Goal: Task Accomplishment & Management: Complete application form

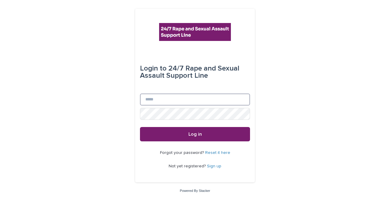
click at [159, 97] on input "Email" at bounding box center [195, 100] width 110 height 12
type input "**********"
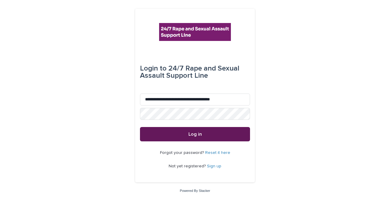
click at [219, 132] on button "Log in" at bounding box center [195, 134] width 110 height 14
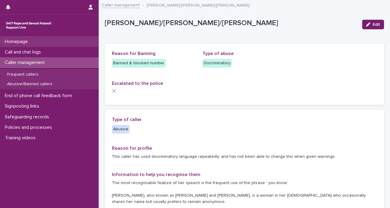
click at [20, 42] on p "Homepage" at bounding box center [17, 42] width 30 height 6
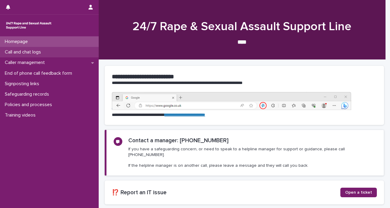
click at [38, 51] on p "Call and chat logs" at bounding box center [23, 52] width 43 height 6
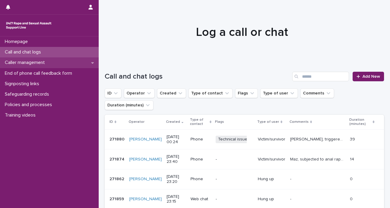
click at [5, 59] on div "Caller management" at bounding box center [49, 62] width 99 height 10
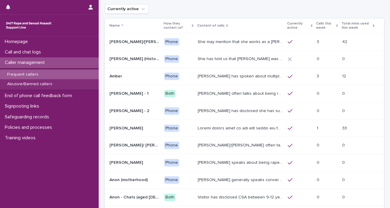
scroll to position [26, 0]
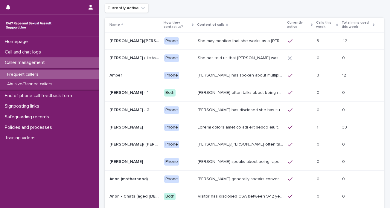
click at [293, 75] on div at bounding box center [300, 75] width 24 height 5
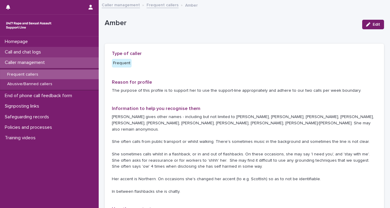
click at [51, 49] on div "Call and chat logs" at bounding box center [49, 52] width 99 height 10
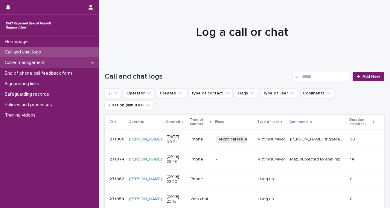
click at [36, 67] on div "Caller management" at bounding box center [49, 62] width 99 height 10
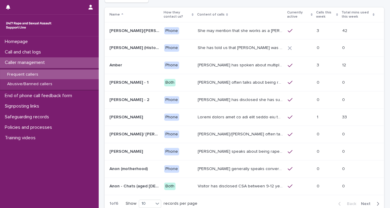
scroll to position [39, 0]
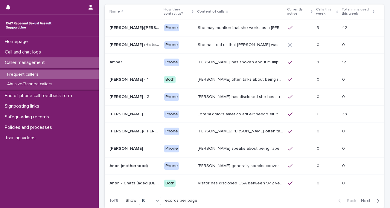
click at [361, 199] on span "Next" at bounding box center [367, 201] width 13 height 4
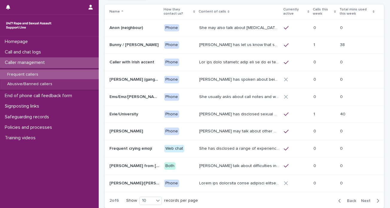
click at [361, 199] on span "Next" at bounding box center [367, 201] width 13 height 4
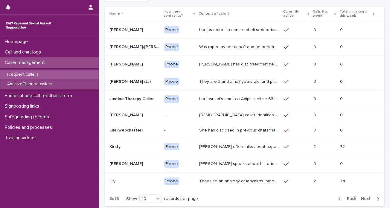
click at [29, 84] on p "Abusive/Banned callers" at bounding box center [29, 84] width 55 height 5
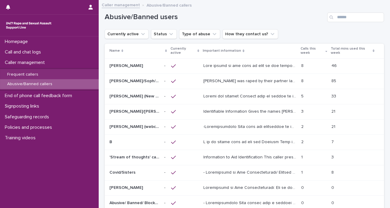
click at [238, 81] on p "[PERSON_NAME] was raped by their partner last year and they're currently facing…" at bounding box center [250, 80] width 94 height 6
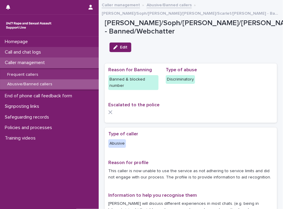
click at [21, 50] on p "Call and chat logs" at bounding box center [23, 52] width 43 height 6
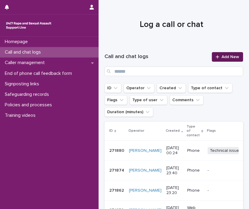
click at [223, 57] on span "Add New" at bounding box center [231, 57] width 18 height 4
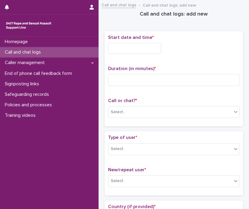
click at [115, 45] on input "text" at bounding box center [134, 48] width 53 height 11
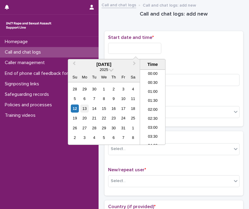
scroll to position [129, 0]
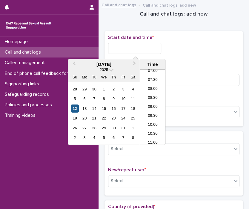
click at [74, 108] on div "12" at bounding box center [75, 108] width 8 height 8
drag, startPoint x: 134, startPoint y: 45, endPoint x: 218, endPoint y: 49, distance: 84.1
click at [218, 49] on div "**********" at bounding box center [174, 48] width 132 height 11
type input "**********"
click at [203, 77] on input at bounding box center [174, 80] width 132 height 12
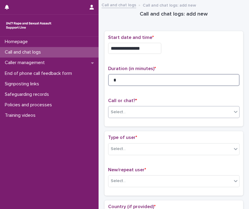
type input "*"
click at [233, 111] on icon at bounding box center [236, 112] width 6 height 6
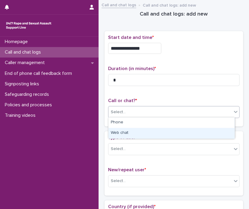
click at [219, 130] on div "Web chat" at bounding box center [172, 133] width 126 height 10
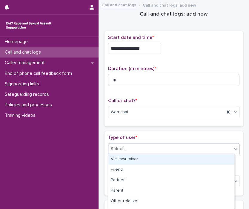
click at [233, 149] on icon at bounding box center [236, 149] width 6 height 6
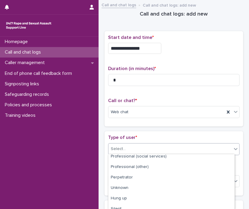
scroll to position [102, 0]
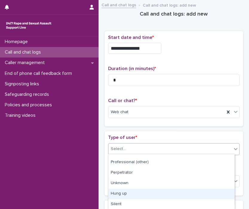
click at [219, 195] on div "Hung up" at bounding box center [172, 193] width 126 height 10
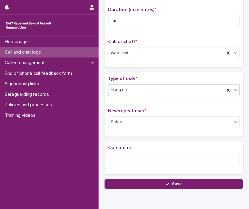
scroll to position [60, 0]
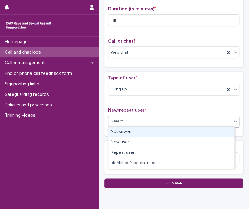
click at [222, 122] on div "Select..." at bounding box center [171, 121] width 124 height 10
click at [202, 134] on div "Not known" at bounding box center [172, 132] width 126 height 10
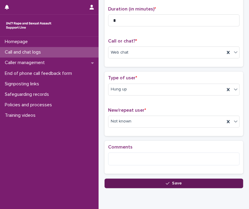
click at [196, 179] on button "Save" at bounding box center [174, 183] width 139 height 10
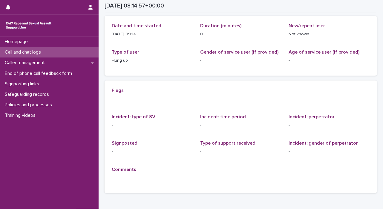
scroll to position [27, 0]
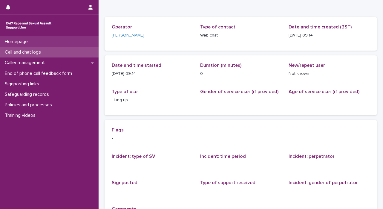
click at [47, 45] on div "Homepage" at bounding box center [49, 41] width 99 height 10
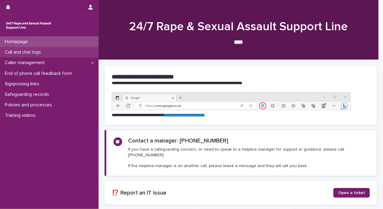
click at [45, 54] on p "Call and chat logs" at bounding box center [23, 52] width 43 height 6
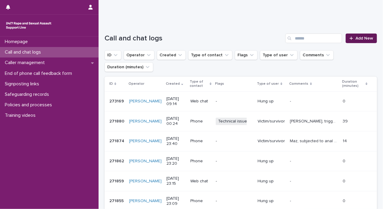
click at [358, 34] on link "Add New" at bounding box center [361, 38] width 31 height 10
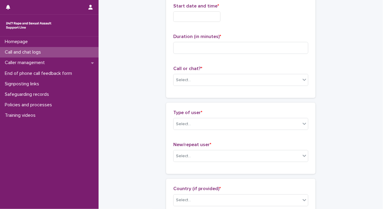
scroll to position [39, 0]
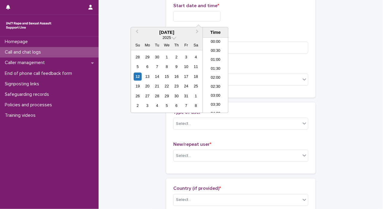
click at [205, 16] on input "text" at bounding box center [196, 16] width 47 height 10
click at [135, 75] on div "12" at bounding box center [138, 76] width 8 height 8
drag, startPoint x: 196, startPoint y: 14, endPoint x: 250, endPoint y: 9, distance: 53.5
click at [241, 12] on div "**********" at bounding box center [240, 16] width 135 height 10
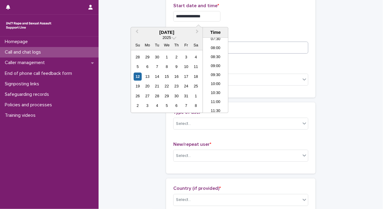
type input "**********"
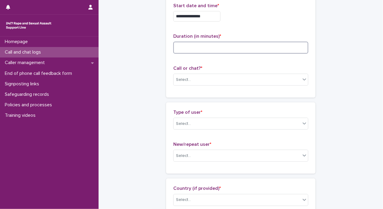
click at [252, 45] on input at bounding box center [240, 48] width 135 height 12
type input "**"
click at [305, 80] on icon at bounding box center [305, 79] width 6 height 6
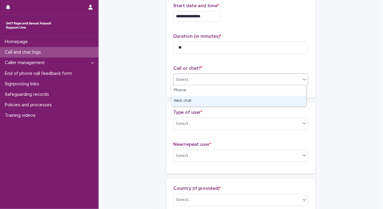
click at [294, 99] on div "Web chat" at bounding box center [239, 101] width 135 height 10
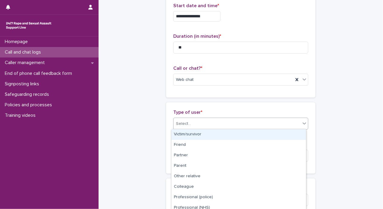
click at [303, 123] on icon at bounding box center [305, 123] width 6 height 6
click at [286, 134] on div "Victim/survivor" at bounding box center [239, 134] width 135 height 10
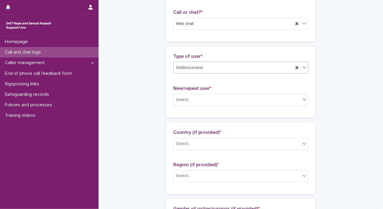
scroll to position [118, 0]
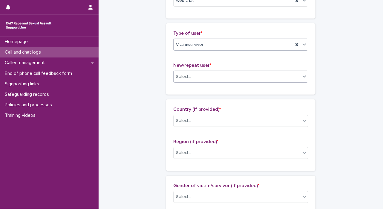
click at [301, 72] on div at bounding box center [304, 76] width 7 height 11
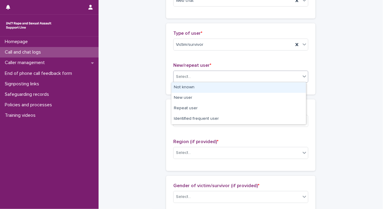
click at [287, 90] on div "Not known" at bounding box center [239, 87] width 135 height 10
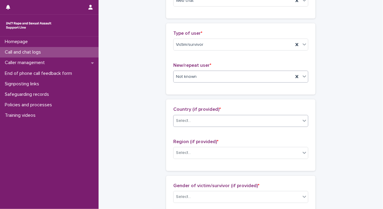
click at [302, 120] on icon at bounding box center [305, 121] width 6 height 6
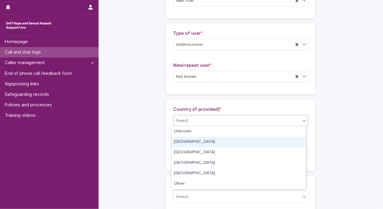
click at [281, 138] on div "[GEOGRAPHIC_DATA]" at bounding box center [239, 142] width 135 height 10
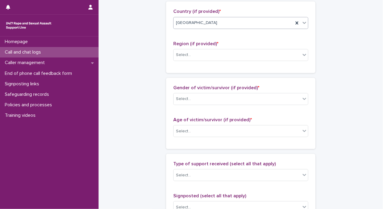
scroll to position [216, 0]
click at [303, 52] on icon at bounding box center [305, 54] width 6 height 6
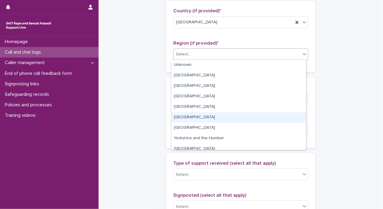
click at [285, 116] on div "[GEOGRAPHIC_DATA]" at bounding box center [239, 117] width 135 height 10
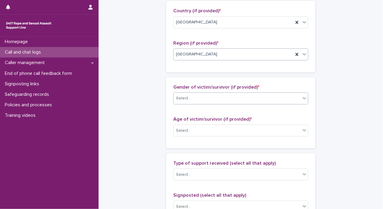
click at [302, 98] on icon at bounding box center [305, 98] width 6 height 6
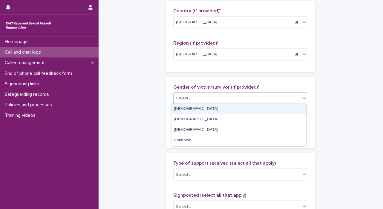
click at [290, 113] on div "[DEMOGRAPHIC_DATA]" at bounding box center [239, 109] width 135 height 10
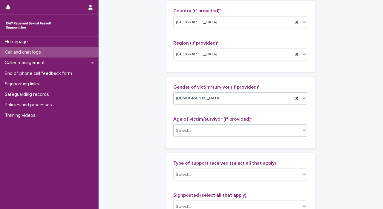
click at [296, 127] on div "Select..." at bounding box center [237, 131] width 127 height 10
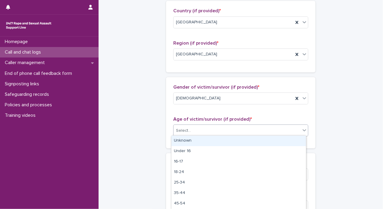
click at [286, 143] on div "Unknown" at bounding box center [239, 140] width 135 height 10
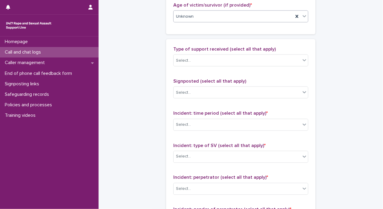
scroll to position [339, 0]
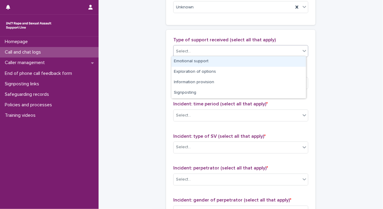
click at [302, 51] on icon at bounding box center [305, 51] width 6 height 6
click at [290, 58] on div "Emotional support" at bounding box center [239, 61] width 135 height 10
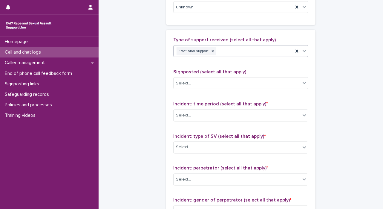
click at [303, 50] on icon at bounding box center [305, 51] width 4 height 2
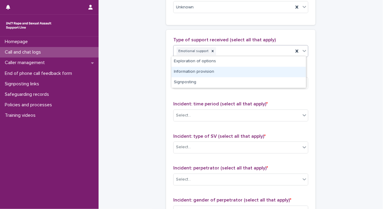
click at [291, 70] on div "Information provision" at bounding box center [239, 72] width 135 height 10
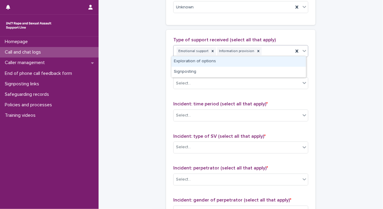
click at [303, 51] on icon at bounding box center [305, 51] width 6 height 6
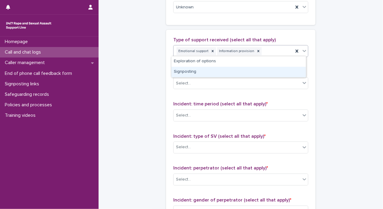
click at [293, 70] on div "Signposting" at bounding box center [239, 72] width 135 height 10
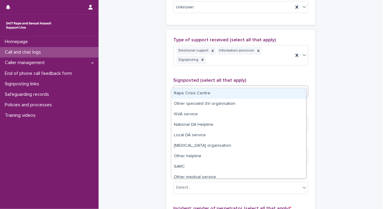
click at [304, 88] on icon at bounding box center [305, 91] width 6 height 6
click at [282, 96] on div "Rape Crisis Centre" at bounding box center [239, 93] width 135 height 10
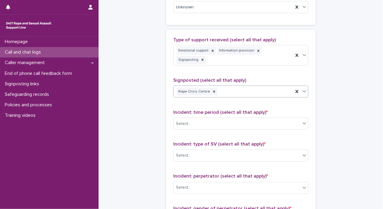
click at [302, 88] on icon at bounding box center [305, 91] width 6 height 6
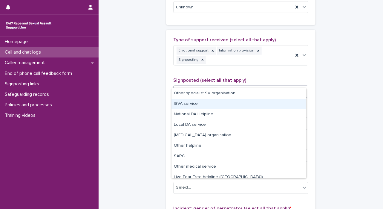
click at [292, 104] on div "ISVA service" at bounding box center [239, 104] width 135 height 10
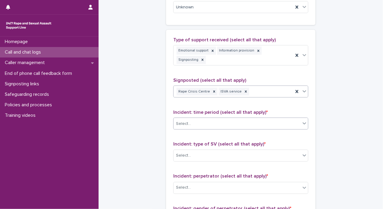
click at [302, 120] on icon at bounding box center [305, 123] width 6 height 6
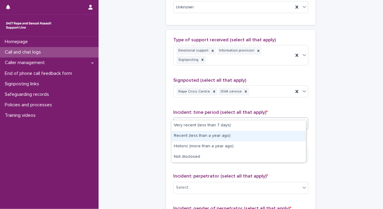
click at [291, 132] on div "Recent (less than a year ago)" at bounding box center [239, 136] width 135 height 10
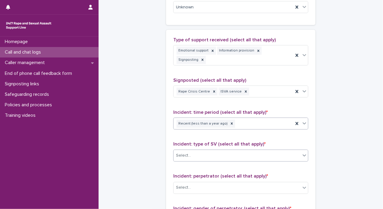
click at [298, 151] on div "Select..." at bounding box center [237, 156] width 127 height 10
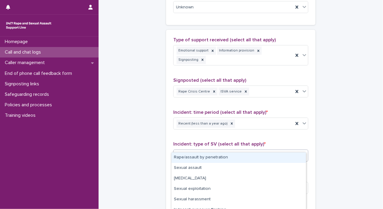
click at [293, 151] on div "Select..." at bounding box center [240, 156] width 135 height 12
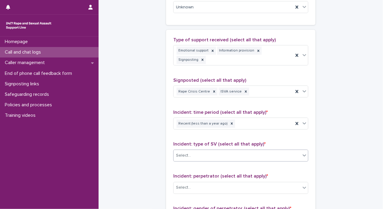
click at [303, 155] on icon at bounding box center [305, 156] width 4 height 2
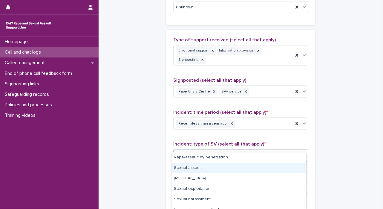
click at [291, 165] on div "Sexual assault" at bounding box center [239, 168] width 135 height 10
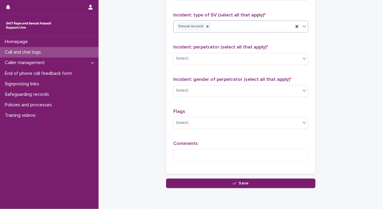
scroll to position [471, 0]
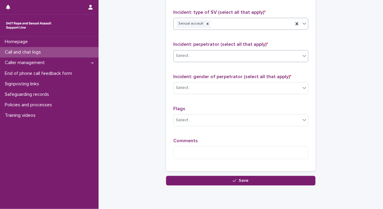
click at [304, 53] on icon at bounding box center [305, 56] width 6 height 6
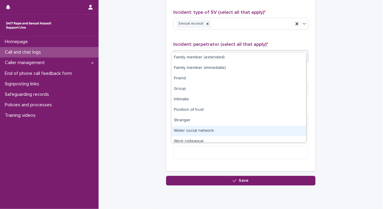
click at [278, 127] on div "Wider social network" at bounding box center [239, 131] width 135 height 10
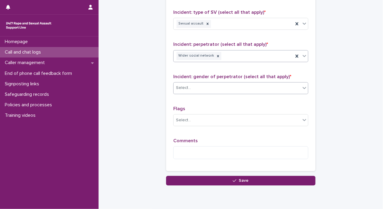
click at [302, 85] on icon at bounding box center [305, 88] width 6 height 6
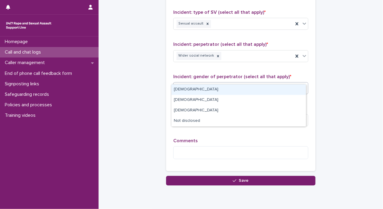
click at [288, 88] on div "[DEMOGRAPHIC_DATA]" at bounding box center [239, 89] width 135 height 10
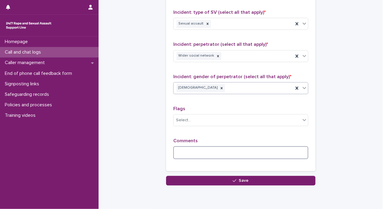
click at [263, 146] on textarea at bounding box center [240, 152] width 135 height 13
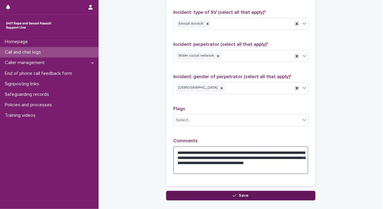
type textarea "**********"
click at [251, 191] on button "Save" at bounding box center [241, 196] width 150 height 10
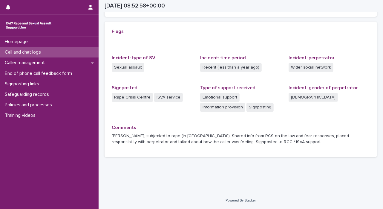
scroll to position [125, 0]
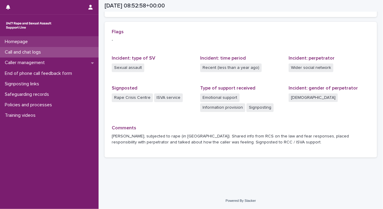
click at [60, 38] on div "Homepage" at bounding box center [49, 41] width 99 height 10
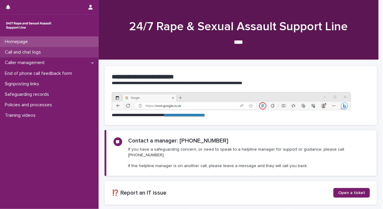
click at [52, 52] on div "Call and chat logs" at bounding box center [49, 52] width 99 height 10
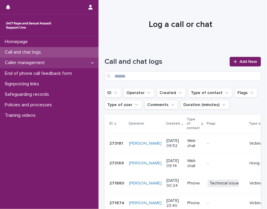
click at [36, 64] on p "Caller management" at bounding box center [25, 63] width 47 height 6
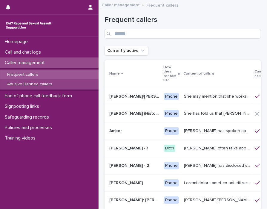
click at [27, 86] on p "Abusive/Banned callers" at bounding box center [29, 84] width 55 height 5
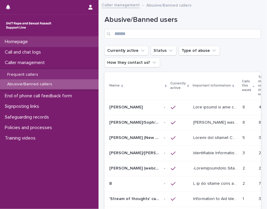
click at [52, 46] on div "Homepage" at bounding box center [49, 41] width 99 height 10
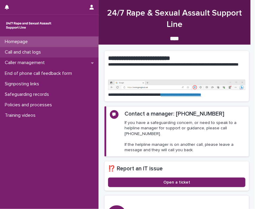
click at [28, 51] on p "Call and chat logs" at bounding box center [23, 52] width 43 height 6
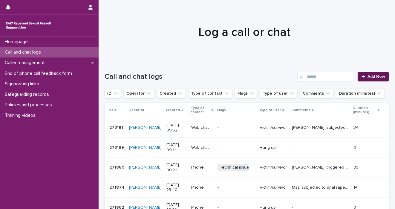
click at [368, 79] on link "Add New" at bounding box center [373, 77] width 31 height 10
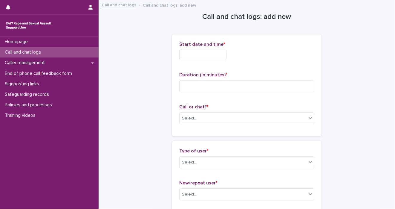
click at [204, 53] on input "text" at bounding box center [202, 55] width 47 height 10
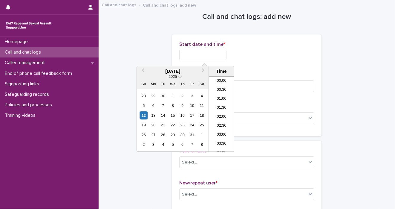
scroll to position [147, 0]
click at [145, 113] on div "12" at bounding box center [144, 115] width 8 height 8
drag, startPoint x: 203, startPoint y: 54, endPoint x: 264, endPoint y: 53, distance: 61.0
click at [264, 53] on div "**********" at bounding box center [246, 55] width 135 height 10
type input "**********"
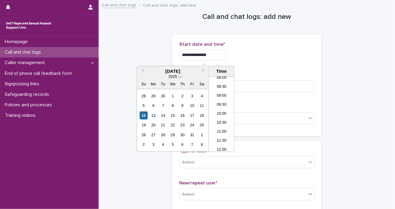
click at [254, 96] on div "Duration (in minutes) *" at bounding box center [246, 84] width 135 height 25
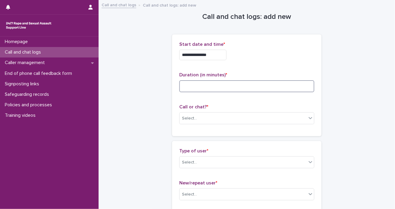
click at [254, 86] on input at bounding box center [246, 86] width 135 height 12
type input "**"
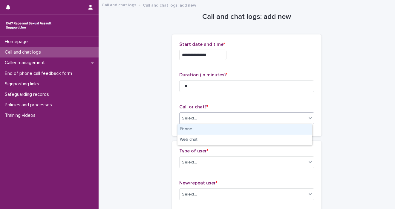
click at [300, 118] on div "Select..." at bounding box center [243, 118] width 127 height 10
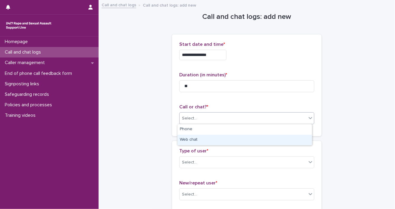
click at [286, 137] on div "Web chat" at bounding box center [245, 140] width 135 height 10
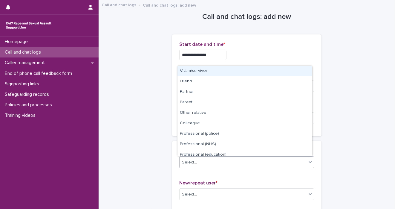
drag, startPoint x: 310, startPoint y: 161, endPoint x: 304, endPoint y: 156, distance: 7.8
click at [310, 161] on icon at bounding box center [311, 162] width 6 height 6
click at [281, 71] on div "Victim/survivor" at bounding box center [245, 71] width 135 height 10
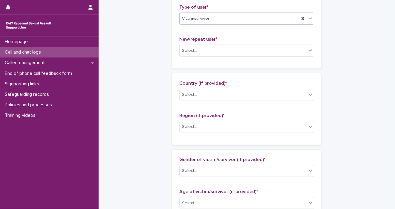
scroll to position [154, 0]
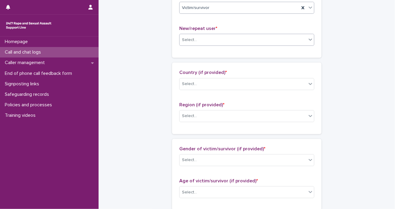
click at [288, 39] on div "Select..." at bounding box center [243, 40] width 127 height 10
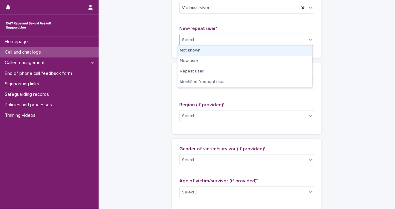
click at [281, 51] on div "Not known" at bounding box center [245, 50] width 135 height 10
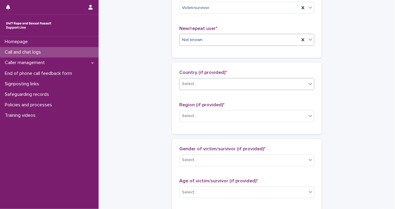
click at [309, 83] on icon at bounding box center [311, 84] width 4 height 2
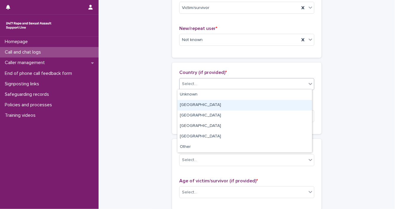
click at [293, 106] on div "[GEOGRAPHIC_DATA]" at bounding box center [245, 105] width 135 height 10
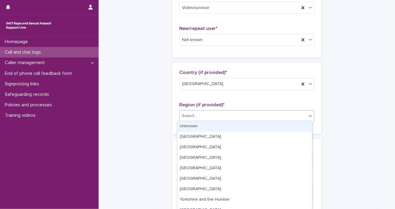
click at [310, 116] on icon at bounding box center [311, 116] width 6 height 6
click at [304, 127] on div "Unknown" at bounding box center [245, 126] width 135 height 10
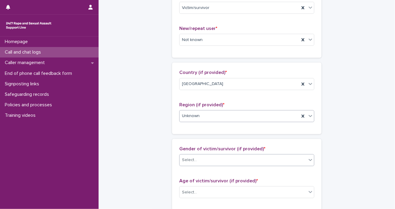
click at [310, 157] on icon at bounding box center [311, 160] width 6 height 6
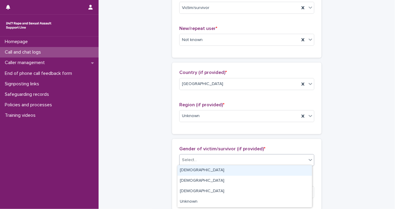
click at [287, 171] on div "[DEMOGRAPHIC_DATA]" at bounding box center [245, 170] width 135 height 10
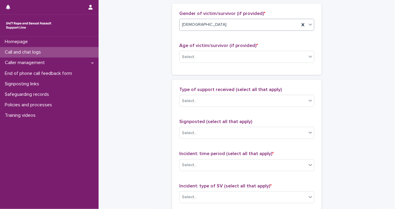
scroll to position [297, 0]
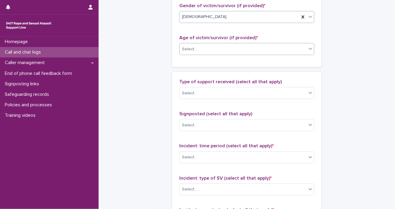
click at [288, 50] on div "Select..." at bounding box center [243, 49] width 127 height 10
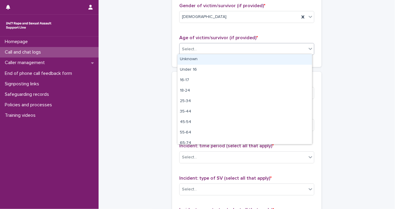
click at [283, 63] on div "Unknown" at bounding box center [245, 59] width 135 height 10
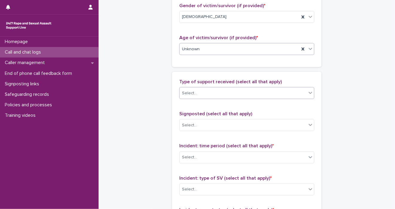
click at [311, 95] on div at bounding box center [310, 92] width 7 height 11
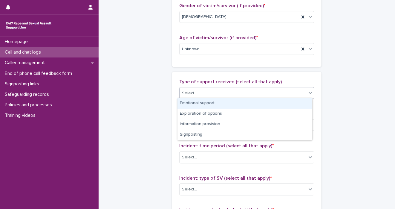
click at [305, 104] on div "Emotional support" at bounding box center [245, 103] width 135 height 10
click at [310, 94] on icon at bounding box center [311, 93] width 6 height 6
click at [303, 105] on div "Exploration of options" at bounding box center [245, 103] width 135 height 10
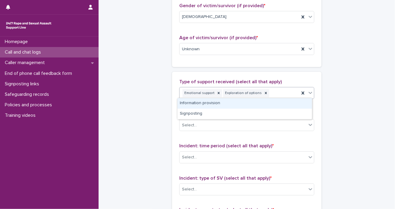
click at [309, 92] on icon at bounding box center [311, 93] width 4 height 2
click at [302, 103] on div "Information provision" at bounding box center [245, 103] width 135 height 10
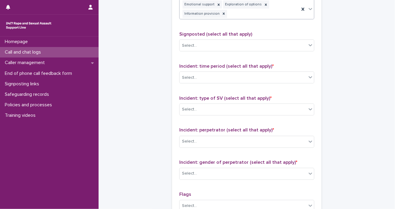
scroll to position [391, 0]
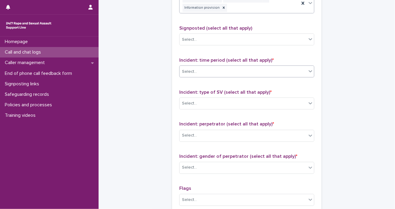
click at [302, 72] on div "Select..." at bounding box center [243, 72] width 127 height 10
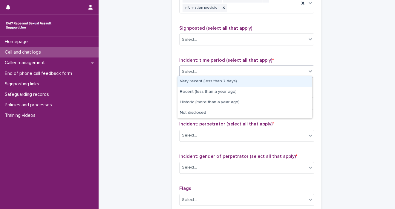
click at [294, 81] on div "Very recent (less than 7 days)" at bounding box center [245, 81] width 135 height 10
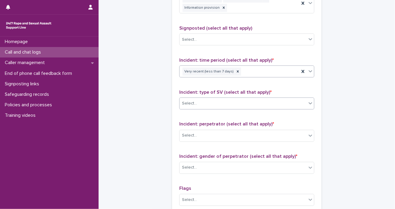
click at [308, 105] on div at bounding box center [310, 103] width 7 height 11
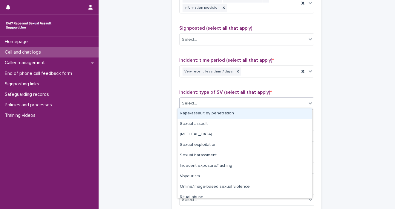
click at [303, 112] on div "Rape/assault by penetration" at bounding box center [245, 113] width 135 height 10
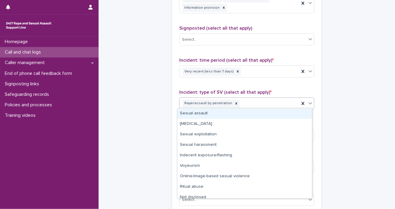
click at [308, 103] on icon at bounding box center [311, 103] width 6 height 6
click at [300, 116] on div "Sexual assault" at bounding box center [245, 113] width 135 height 10
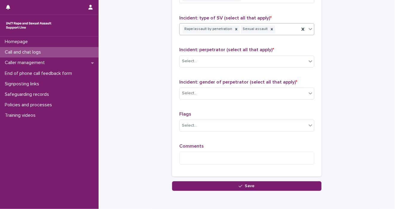
scroll to position [467, 0]
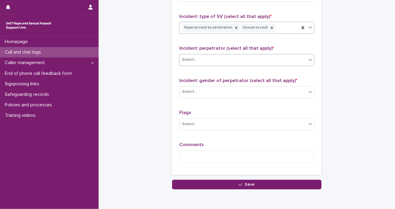
click at [309, 57] on icon at bounding box center [311, 60] width 6 height 6
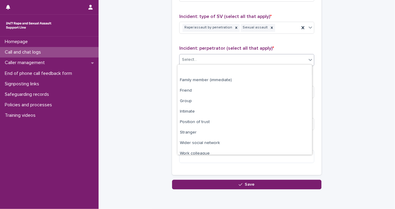
scroll to position [25, 0]
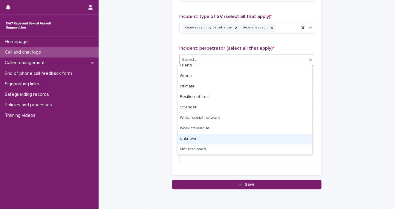
click at [297, 143] on div "Unknown" at bounding box center [245, 139] width 135 height 10
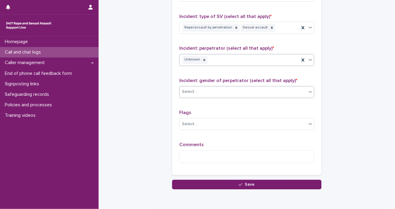
click at [307, 86] on div at bounding box center [310, 91] width 7 height 11
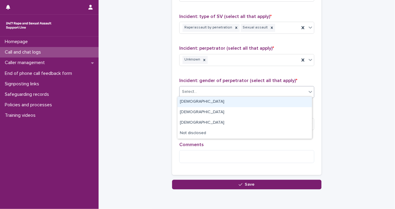
drag, startPoint x: 293, startPoint y: 95, endPoint x: 267, endPoint y: 144, distance: 55.7
click at [293, 95] on div "Select..." at bounding box center [243, 92] width 127 height 10
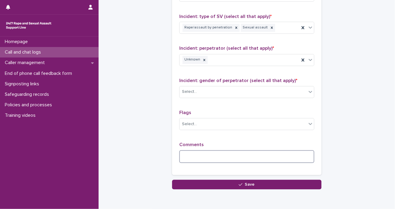
click at [250, 150] on textarea at bounding box center [246, 156] width 135 height 13
click at [311, 93] on div at bounding box center [310, 91] width 7 height 11
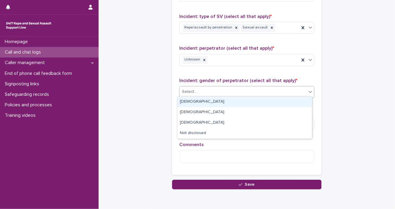
click at [282, 101] on div "[DEMOGRAPHIC_DATA]" at bounding box center [245, 102] width 135 height 10
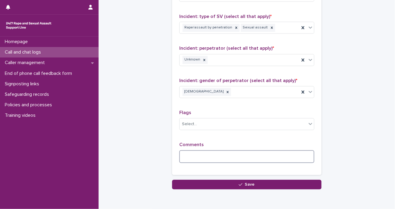
click at [216, 155] on textarea at bounding box center [246, 156] width 135 height 13
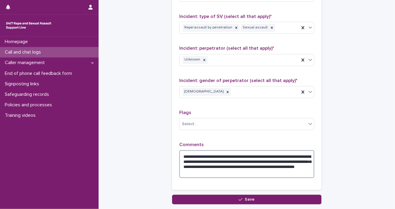
click at [305, 165] on textarea "**********" at bounding box center [246, 164] width 135 height 28
click at [265, 170] on textarea "**********" at bounding box center [246, 164] width 135 height 28
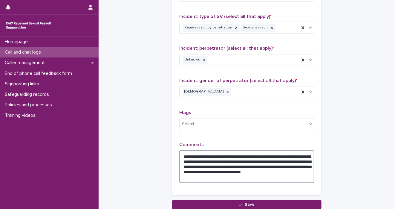
drag, startPoint x: 182, startPoint y: 153, endPoint x: 176, endPoint y: 164, distance: 12.3
click at [261, 183] on div "**********" at bounding box center [246, 165] width 135 height 46
type textarea "**********"
drag, startPoint x: 176, startPoint y: 164, endPoint x: 191, endPoint y: 173, distance: 17.4
click at [211, 177] on textarea "**********" at bounding box center [246, 166] width 135 height 33
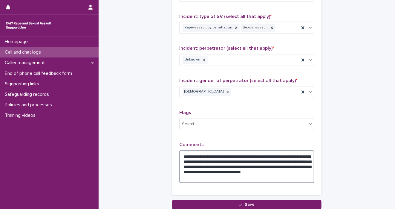
drag, startPoint x: 181, startPoint y: 154, endPoint x: 298, endPoint y: 179, distance: 119.9
click at [298, 179] on textarea "**********" at bounding box center [246, 166] width 135 height 33
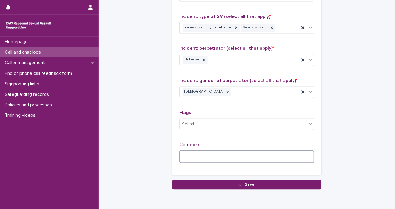
paste textarea "**********"
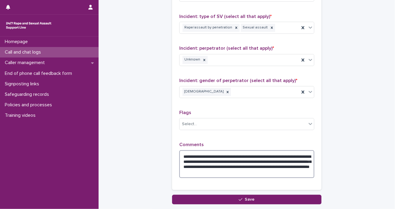
click at [231, 165] on textarea "**********" at bounding box center [246, 164] width 135 height 28
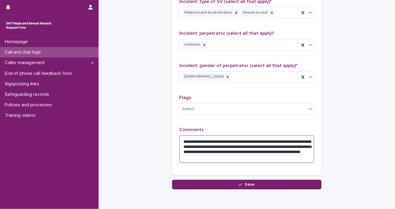
scroll to position [507, 0]
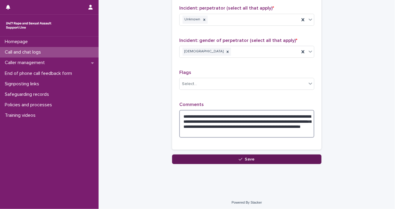
type textarea "**********"
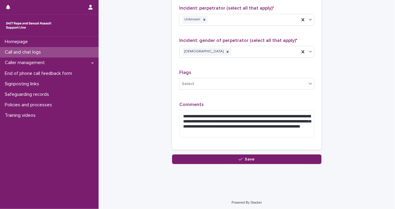
click at [256, 156] on button "Save" at bounding box center [247, 159] width 150 height 10
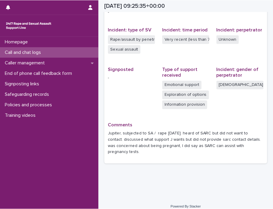
scroll to position [115, 0]
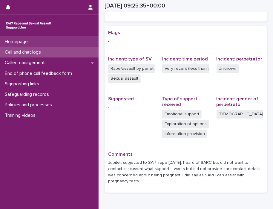
click at [23, 42] on p "Homepage" at bounding box center [17, 42] width 30 height 6
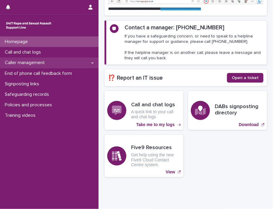
click at [22, 60] on p "Caller management" at bounding box center [25, 63] width 47 height 6
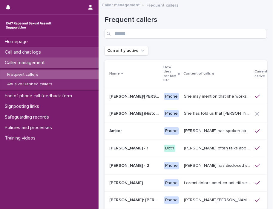
click at [34, 52] on p "Call and chat logs" at bounding box center [23, 52] width 43 height 6
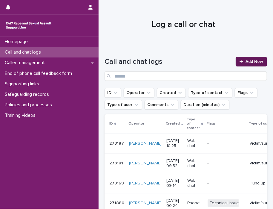
click at [254, 62] on span "Add New" at bounding box center [255, 62] width 18 height 4
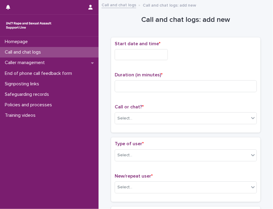
click at [135, 53] on input "text" at bounding box center [141, 54] width 53 height 11
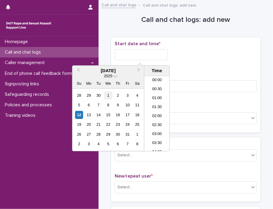
scroll to position [156, 0]
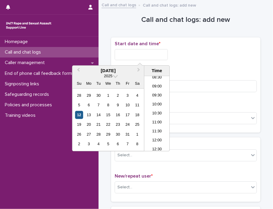
click at [80, 113] on div "12" at bounding box center [79, 115] width 8 height 8
drag, startPoint x: 138, startPoint y: 51, endPoint x: 206, endPoint y: 50, distance: 68.2
click at [205, 51] on div "**********" at bounding box center [186, 54] width 142 height 11
type input "**********"
click at [220, 90] on input at bounding box center [186, 86] width 142 height 12
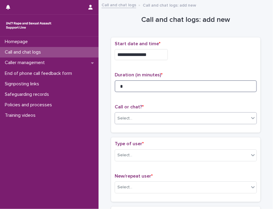
type input "*"
click at [246, 119] on div "Select..." at bounding box center [182, 118] width 134 height 10
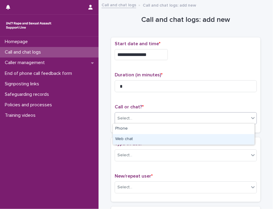
click at [225, 142] on div "Web chat" at bounding box center [184, 139] width 142 height 10
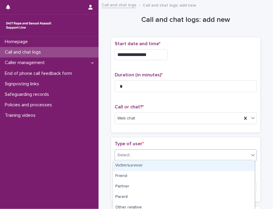
click at [250, 153] on icon at bounding box center [253, 155] width 6 height 6
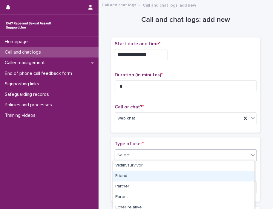
scroll to position [108, 0]
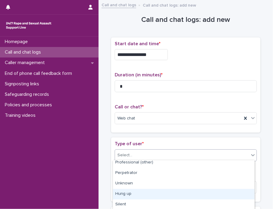
click at [229, 198] on div "Hung up" at bounding box center [184, 194] width 142 height 10
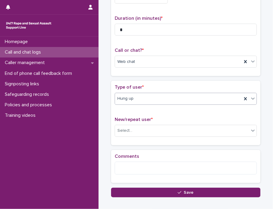
scroll to position [89, 0]
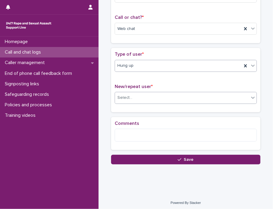
click at [250, 98] on icon at bounding box center [253, 98] width 6 height 6
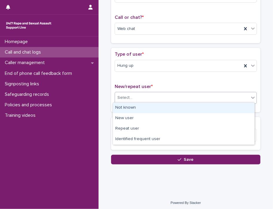
click at [232, 104] on div "Not known" at bounding box center [184, 108] width 142 height 10
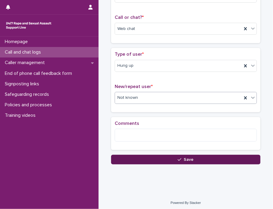
click at [218, 159] on button "Save" at bounding box center [186, 160] width 150 height 10
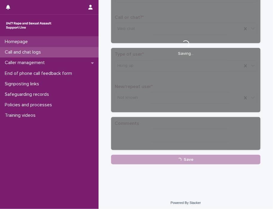
click at [49, 42] on div "Homepage" at bounding box center [49, 41] width 99 height 10
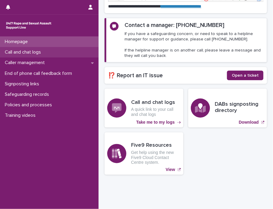
scroll to position [87, 0]
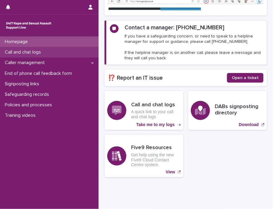
click at [12, 53] on p "Call and chat logs" at bounding box center [23, 52] width 43 height 6
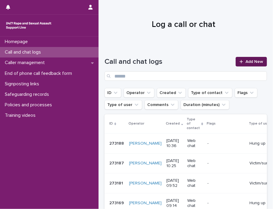
click at [246, 61] on span "Add New" at bounding box center [255, 62] width 18 height 4
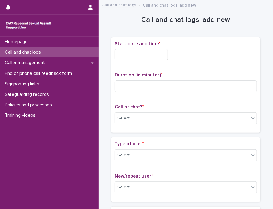
click at [136, 55] on input "text" at bounding box center [141, 54] width 53 height 11
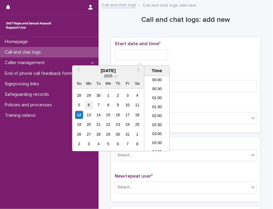
scroll to position [156, 0]
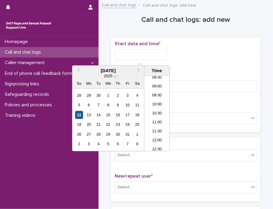
click at [78, 116] on div "12" at bounding box center [79, 115] width 8 height 8
drag, startPoint x: 138, startPoint y: 52, endPoint x: 223, endPoint y: 50, distance: 84.4
click at [213, 54] on div "**********" at bounding box center [186, 54] width 142 height 11
type input "**********"
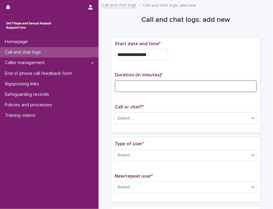
click at [219, 83] on input at bounding box center [186, 86] width 142 height 12
type input "*"
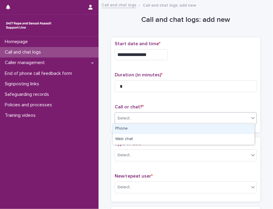
click at [250, 116] on icon at bounding box center [253, 118] width 6 height 6
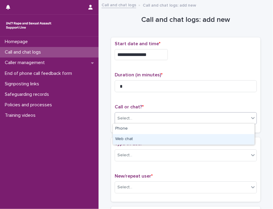
click at [180, 141] on div "Web chat" at bounding box center [184, 139] width 142 height 10
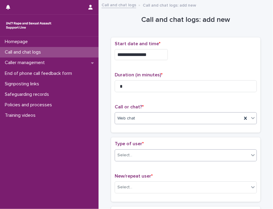
click at [252, 152] on icon at bounding box center [253, 155] width 6 height 6
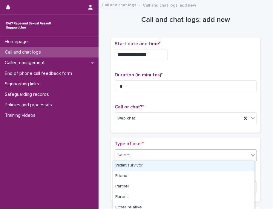
click at [238, 168] on div "Victim/survivor" at bounding box center [184, 165] width 142 height 10
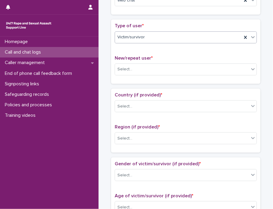
scroll to position [127, 0]
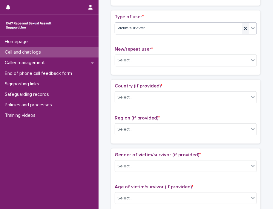
click at [244, 28] on icon at bounding box center [245, 28] width 3 height 3
click at [252, 28] on icon at bounding box center [253, 28] width 6 height 6
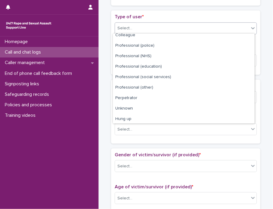
scroll to position [67, 0]
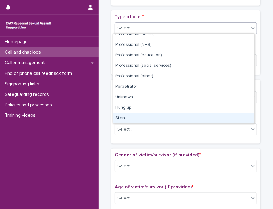
click at [246, 119] on div "Silent" at bounding box center [184, 118] width 142 height 10
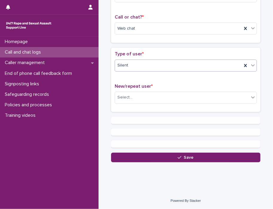
scroll to position [0, 0]
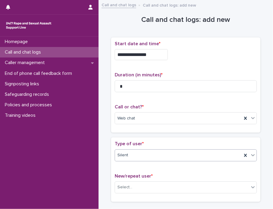
click at [252, 61] on div "**********" at bounding box center [186, 53] width 142 height 24
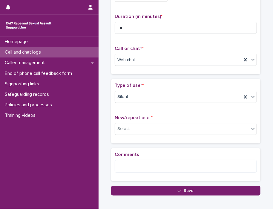
scroll to position [64, 0]
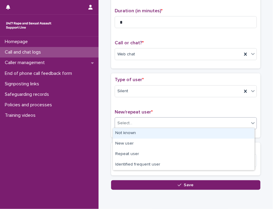
click at [251, 123] on icon at bounding box center [253, 123] width 6 height 6
click at [219, 134] on div "Not known" at bounding box center [184, 133] width 142 height 10
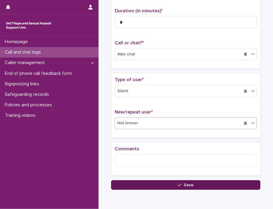
click at [217, 185] on button "Save" at bounding box center [186, 185] width 150 height 10
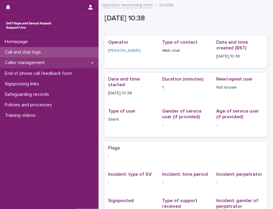
click at [23, 60] on div "Caller management" at bounding box center [49, 62] width 99 height 10
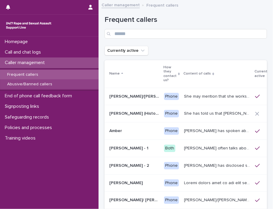
click at [36, 82] on p "Abusive/Banned callers" at bounding box center [29, 84] width 55 height 5
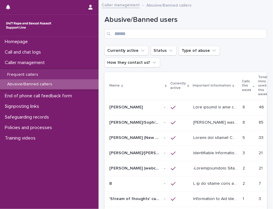
click at [211, 165] on p at bounding box center [217, 167] width 46 height 6
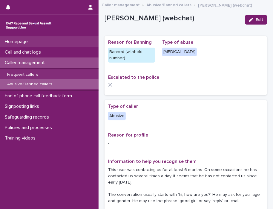
click at [14, 44] on p "Homepage" at bounding box center [17, 42] width 30 height 6
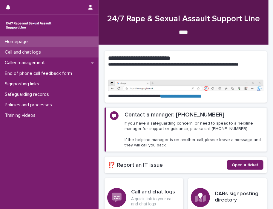
click at [19, 55] on p "Call and chat logs" at bounding box center [23, 52] width 43 height 6
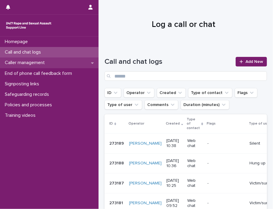
click at [22, 63] on p "Caller management" at bounding box center [25, 63] width 47 height 6
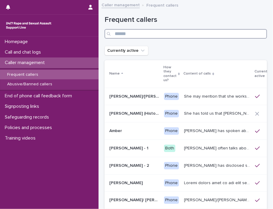
click at [150, 31] on input "Search" at bounding box center [186, 34] width 163 height 10
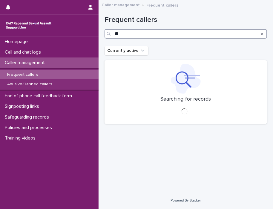
type input "*"
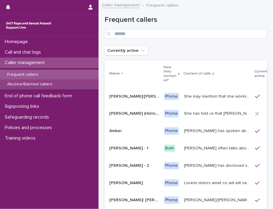
click at [20, 88] on div "Abusive/Banned callers" at bounding box center [49, 84] width 99 height 10
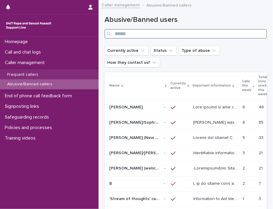
click at [124, 34] on input "Search" at bounding box center [186, 34] width 163 height 10
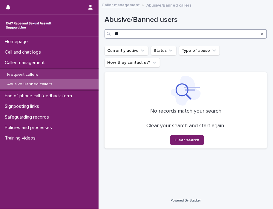
type input "*"
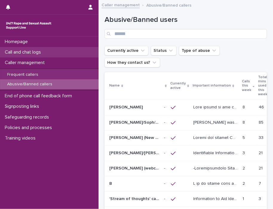
click at [33, 53] on p "Call and chat logs" at bounding box center [23, 52] width 43 height 6
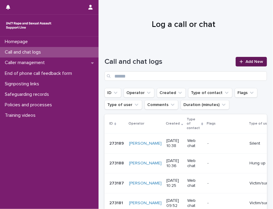
click at [240, 62] on icon at bounding box center [242, 62] width 4 height 4
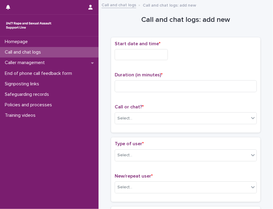
click at [138, 52] on input "text" at bounding box center [141, 54] width 53 height 11
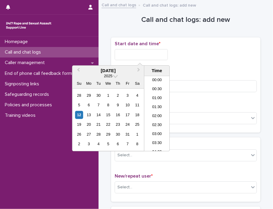
scroll to position [156, 0]
click at [77, 118] on div "12" at bounding box center [79, 115] width 8 height 8
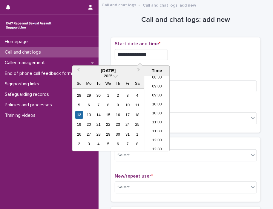
drag, startPoint x: 137, startPoint y: 53, endPoint x: 211, endPoint y: 62, distance: 74.4
click at [210, 63] on div "**********" at bounding box center [186, 53] width 142 height 24
type input "**********"
click at [196, 84] on input at bounding box center [186, 86] width 142 height 12
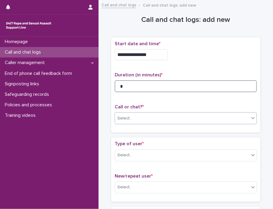
type input "*"
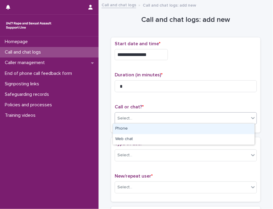
click at [252, 118] on icon at bounding box center [253, 118] width 6 height 6
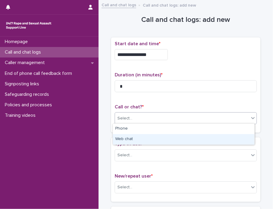
click at [223, 139] on div "Web chat" at bounding box center [184, 139] width 142 height 10
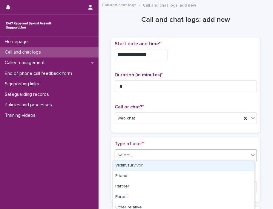
click at [251, 155] on icon at bounding box center [253, 155] width 6 height 6
click at [234, 164] on div "Victim/survivor" at bounding box center [184, 165] width 142 height 10
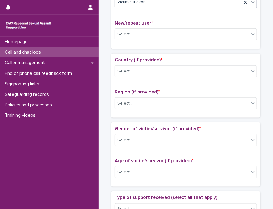
scroll to position [153, 0]
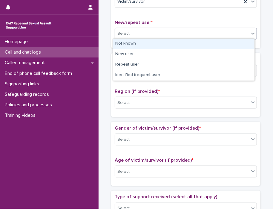
click at [250, 32] on icon at bounding box center [253, 34] width 6 height 6
click at [234, 46] on div "Not known" at bounding box center [184, 44] width 142 height 10
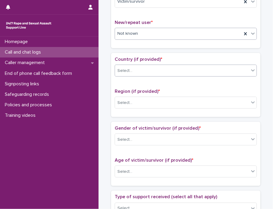
click at [250, 70] on div at bounding box center [253, 70] width 7 height 11
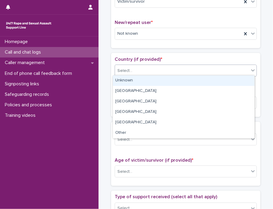
drag, startPoint x: 240, startPoint y: 76, endPoint x: 245, endPoint y: 95, distance: 19.2
click at [240, 76] on div "Unknown" at bounding box center [184, 80] width 142 height 10
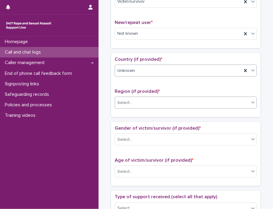
click at [250, 104] on div at bounding box center [253, 102] width 7 height 11
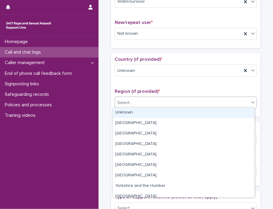
click at [237, 112] on div "Unknown" at bounding box center [184, 112] width 142 height 10
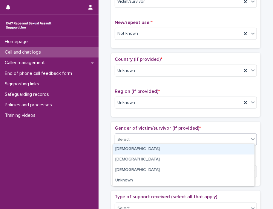
click at [242, 141] on div "Select..." at bounding box center [182, 140] width 134 height 10
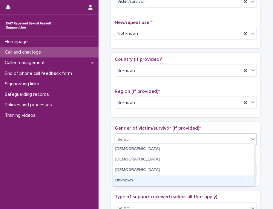
drag, startPoint x: 228, startPoint y: 174, endPoint x: 229, endPoint y: 183, distance: 9.0
click at [229, 183] on div "Unknown" at bounding box center [184, 180] width 142 height 10
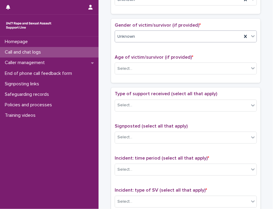
scroll to position [272, 0]
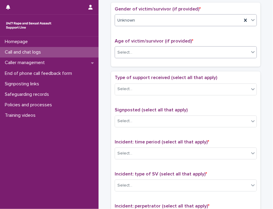
click at [250, 50] on icon at bounding box center [253, 52] width 6 height 6
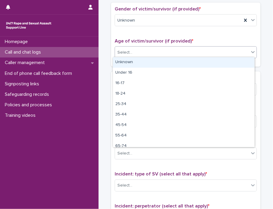
click at [242, 60] on div "Unknown" at bounding box center [184, 62] width 142 height 10
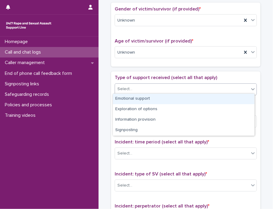
click at [250, 88] on icon at bounding box center [253, 89] width 6 height 6
click at [244, 97] on div "Emotional support" at bounding box center [184, 99] width 142 height 10
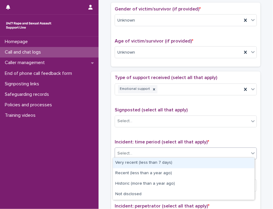
click at [251, 153] on icon at bounding box center [253, 153] width 6 height 6
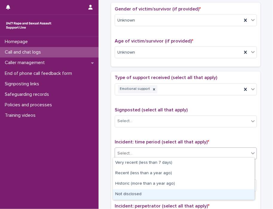
click at [228, 193] on div "Not disclosed" at bounding box center [184, 194] width 142 height 10
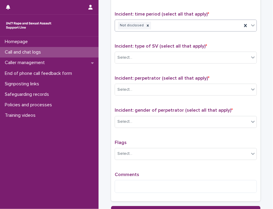
scroll to position [411, 0]
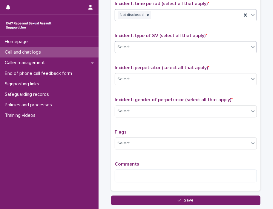
click at [241, 45] on div "Select..." at bounding box center [182, 47] width 134 height 10
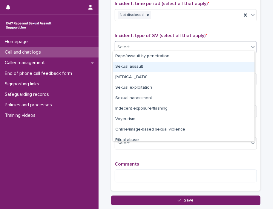
click at [224, 67] on div "Sexual assault" at bounding box center [184, 67] width 142 height 10
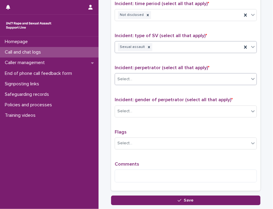
click at [250, 77] on icon at bounding box center [253, 79] width 6 height 6
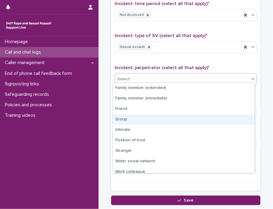
scroll to position [25, 0]
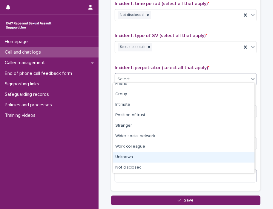
click at [212, 162] on div "Unknown" at bounding box center [184, 157] width 142 height 10
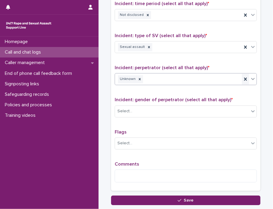
click at [243, 78] on icon at bounding box center [246, 79] width 6 height 6
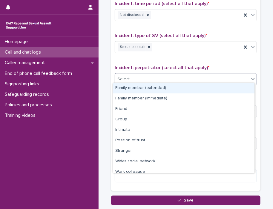
click at [250, 76] on icon at bounding box center [253, 79] width 6 height 6
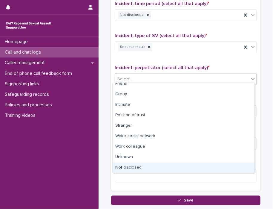
click at [231, 168] on div "Not disclosed" at bounding box center [184, 167] width 142 height 10
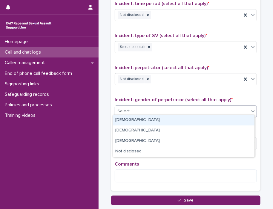
click at [250, 108] on icon at bounding box center [253, 111] width 6 height 6
click at [231, 118] on div "[DEMOGRAPHIC_DATA]" at bounding box center [184, 120] width 142 height 10
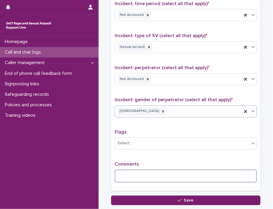
click at [184, 174] on textarea at bounding box center [186, 175] width 142 height 13
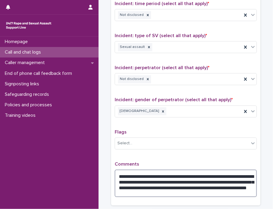
scroll to position [466, 0]
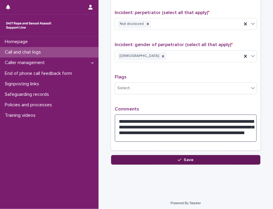
type textarea "**********"
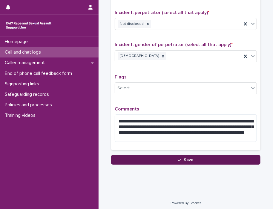
click at [194, 159] on button "Save" at bounding box center [186, 160] width 150 height 10
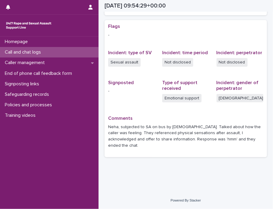
scroll to position [115, 0]
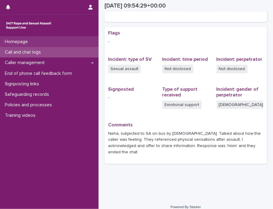
click at [43, 43] on div "Homepage" at bounding box center [49, 41] width 99 height 10
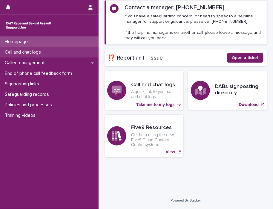
scroll to position [87, 0]
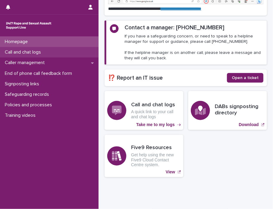
click at [41, 51] on p "Call and chat logs" at bounding box center [23, 52] width 43 height 6
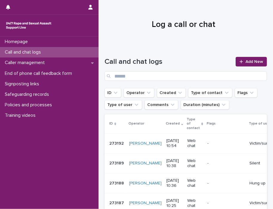
click at [167, 145] on p "[DATE] 10:54" at bounding box center [175, 143] width 16 height 10
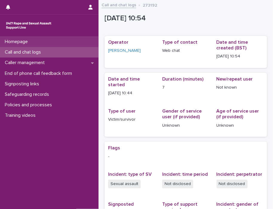
click at [14, 45] on p "Homepage" at bounding box center [17, 42] width 30 height 6
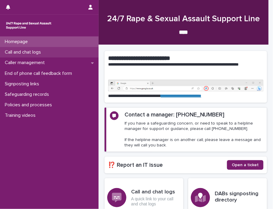
click at [14, 53] on p "Call and chat logs" at bounding box center [23, 52] width 43 height 6
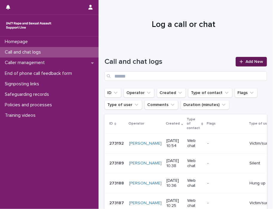
click at [249, 60] on span "Add New" at bounding box center [255, 62] width 18 height 4
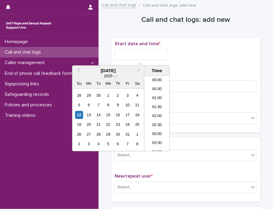
click at [136, 51] on input "text" at bounding box center [141, 54] width 53 height 11
click at [78, 114] on div "12" at bounding box center [79, 115] width 8 height 8
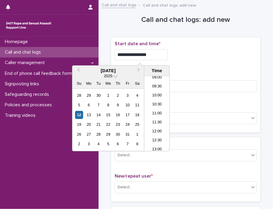
drag, startPoint x: 138, startPoint y: 52, endPoint x: 199, endPoint y: 51, distance: 61.9
click at [197, 52] on div "**********" at bounding box center [186, 54] width 142 height 11
type input "**********"
click at [223, 89] on input at bounding box center [186, 86] width 142 height 12
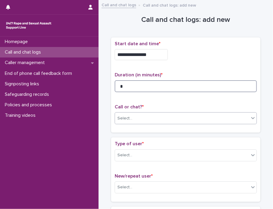
type input "*"
click at [252, 119] on icon at bounding box center [253, 118] width 6 height 6
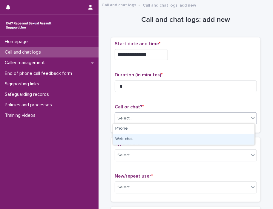
click at [232, 143] on div "Web chat" at bounding box center [184, 139] width 142 height 10
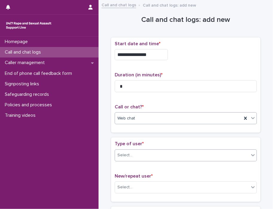
click at [252, 154] on icon at bounding box center [254, 155] width 4 height 2
click at [252, 156] on icon at bounding box center [253, 155] width 6 height 6
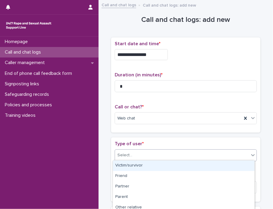
scroll to position [108, 0]
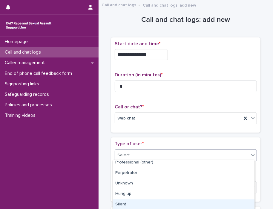
click at [215, 202] on div "Silent" at bounding box center [184, 204] width 142 height 10
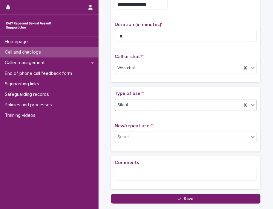
scroll to position [90, 0]
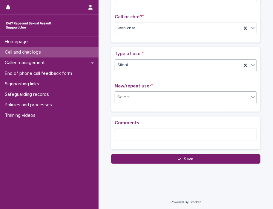
click at [250, 94] on div at bounding box center [253, 97] width 7 height 11
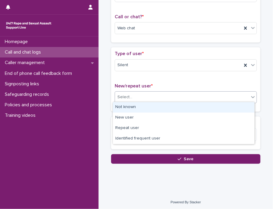
click at [216, 108] on div "Not known" at bounding box center [184, 107] width 142 height 10
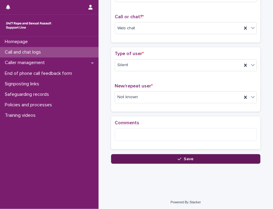
click at [220, 158] on button "Save" at bounding box center [186, 159] width 150 height 10
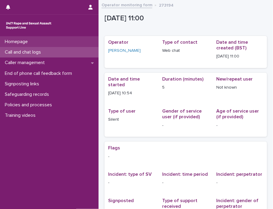
click at [36, 41] on div "Homepage" at bounding box center [49, 41] width 99 height 10
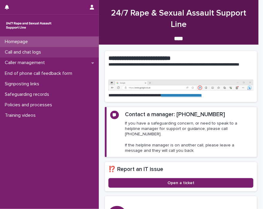
click at [22, 51] on p "Call and chat logs" at bounding box center [23, 52] width 43 height 6
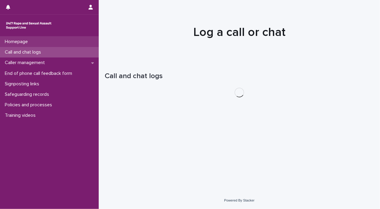
click at [23, 41] on p "Homepage" at bounding box center [17, 42] width 30 height 6
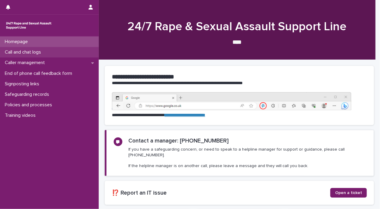
click at [19, 52] on p "Call and chat logs" at bounding box center [23, 52] width 43 height 6
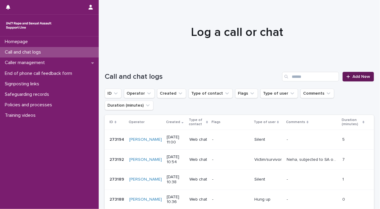
click at [347, 78] on div at bounding box center [349, 76] width 6 height 4
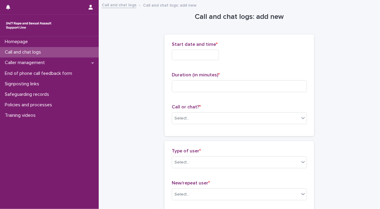
click at [175, 53] on input "text" at bounding box center [195, 55] width 47 height 10
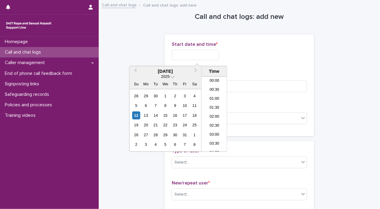
scroll to position [173, 0]
click at [136, 116] on div "12" at bounding box center [136, 115] width 8 height 8
click at [195, 53] on input "**********" at bounding box center [195, 55] width 47 height 10
drag, startPoint x: 196, startPoint y: 54, endPoint x: 278, endPoint y: 59, distance: 82.7
click at [277, 59] on div "**********" at bounding box center [239, 55] width 135 height 10
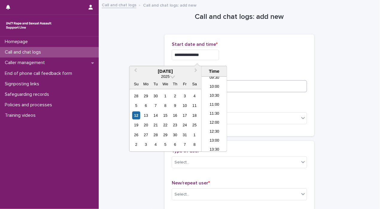
type input "**********"
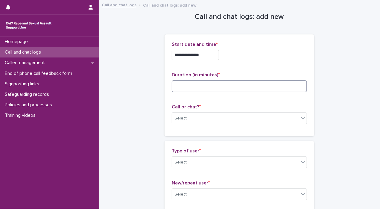
click at [269, 90] on input at bounding box center [239, 86] width 135 height 12
type input "**"
click at [295, 118] on div "Select..." at bounding box center [235, 118] width 127 height 10
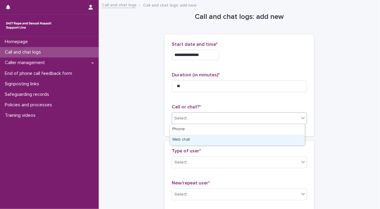
click at [276, 138] on div "Web chat" at bounding box center [237, 140] width 135 height 10
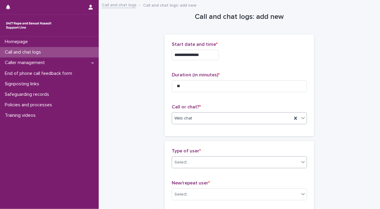
click at [297, 162] on div "Select..." at bounding box center [235, 162] width 127 height 10
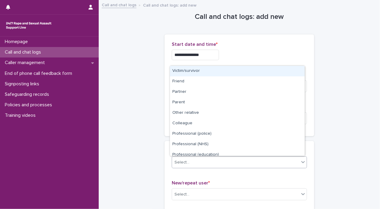
click at [257, 74] on div "Victim/survivor" at bounding box center [237, 71] width 135 height 10
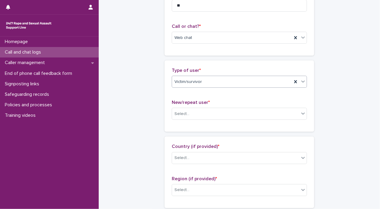
scroll to position [115, 0]
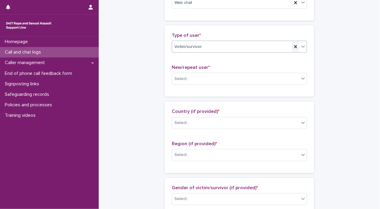
click at [294, 46] on icon at bounding box center [295, 46] width 3 height 3
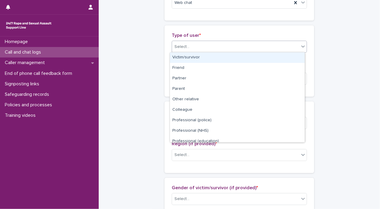
click at [302, 47] on icon at bounding box center [303, 46] width 6 height 6
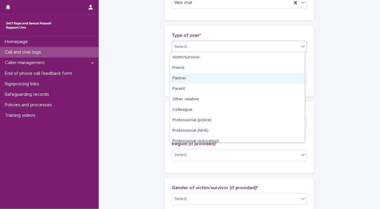
click at [282, 80] on div "Partner" at bounding box center [237, 78] width 135 height 10
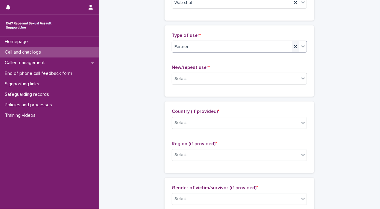
click at [293, 48] on icon at bounding box center [296, 47] width 6 height 6
click at [300, 46] on icon at bounding box center [303, 46] width 6 height 6
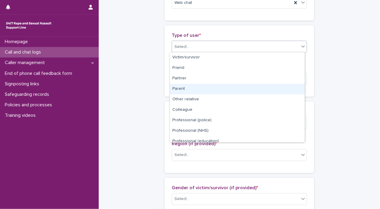
drag, startPoint x: 276, startPoint y: 83, endPoint x: 276, endPoint y: 90, distance: 7.5
click at [276, 90] on div "Parent" at bounding box center [237, 89] width 135 height 10
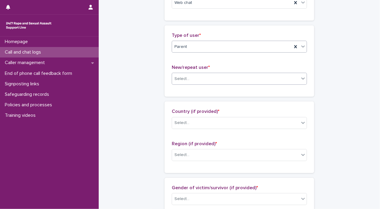
click at [303, 82] on div at bounding box center [302, 78] width 7 height 11
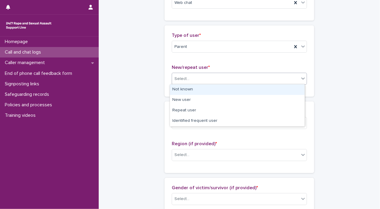
click at [285, 93] on div "Not known" at bounding box center [237, 89] width 135 height 10
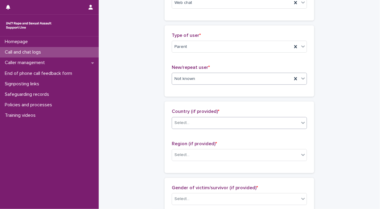
click at [301, 122] on icon at bounding box center [303, 123] width 4 height 2
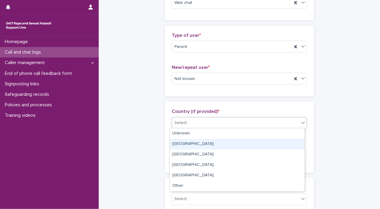
click at [285, 142] on div "[GEOGRAPHIC_DATA]" at bounding box center [237, 144] width 135 height 10
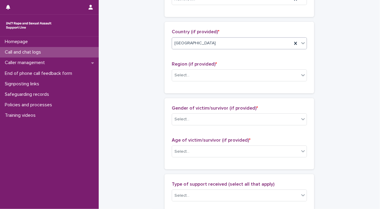
scroll to position [227, 0]
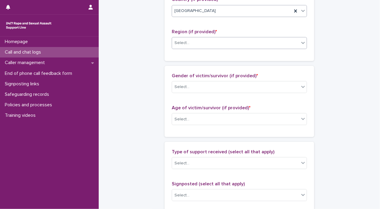
click at [294, 42] on div "Select..." at bounding box center [235, 43] width 127 height 10
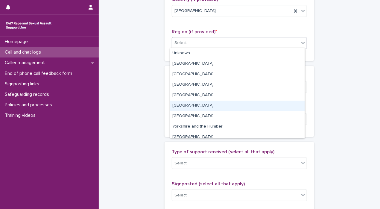
click at [258, 106] on div "[GEOGRAPHIC_DATA]" at bounding box center [237, 105] width 135 height 10
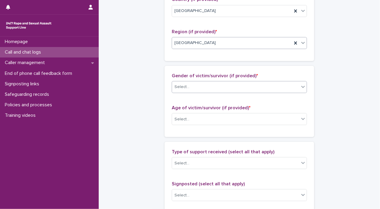
click at [300, 88] on icon at bounding box center [303, 87] width 6 height 6
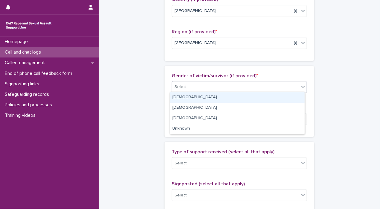
click at [290, 96] on div "[DEMOGRAPHIC_DATA]" at bounding box center [237, 97] width 135 height 10
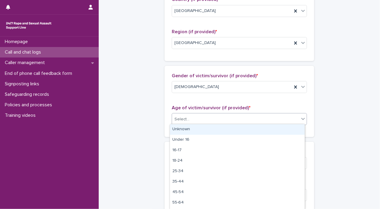
click at [300, 119] on icon at bounding box center [303, 119] width 6 height 6
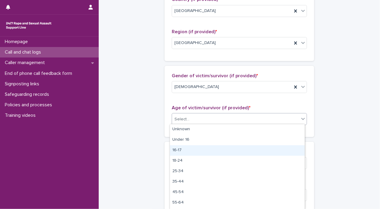
click at [289, 155] on div "16-17" at bounding box center [237, 150] width 135 height 10
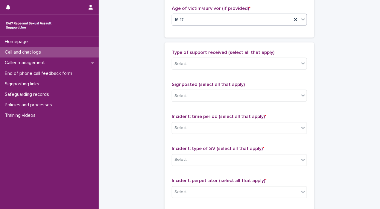
scroll to position [330, 0]
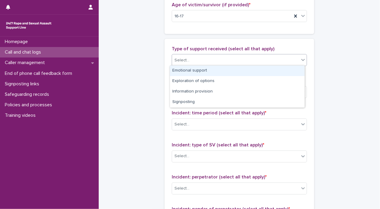
click at [301, 58] on icon at bounding box center [303, 60] width 6 height 6
click at [293, 67] on div "Emotional support" at bounding box center [237, 70] width 135 height 10
click at [300, 59] on icon at bounding box center [303, 60] width 6 height 6
click at [289, 69] on div "Exploration of options" at bounding box center [237, 70] width 135 height 10
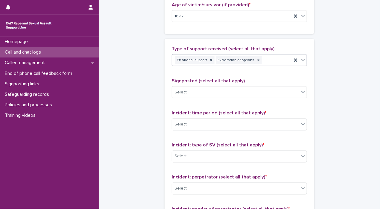
click at [301, 59] on icon at bounding box center [303, 60] width 4 height 2
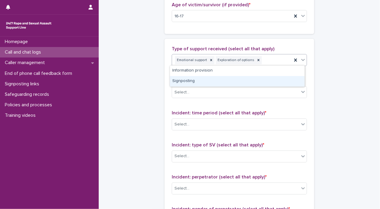
click at [286, 78] on div "Signposting" at bounding box center [237, 81] width 135 height 10
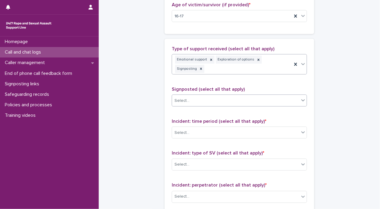
click at [301, 95] on div at bounding box center [302, 100] width 7 height 11
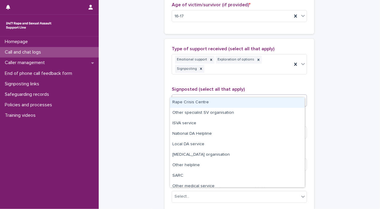
click at [295, 104] on div "Rape Crisis Centre" at bounding box center [237, 102] width 135 height 10
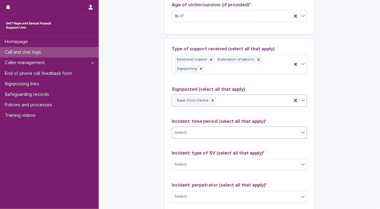
click at [301, 129] on icon at bounding box center [303, 132] width 6 height 6
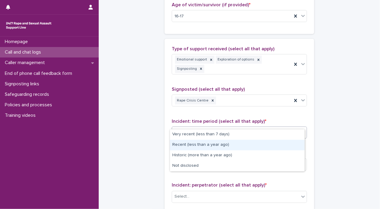
click at [295, 149] on div "Recent (less than a year ago)" at bounding box center [237, 145] width 135 height 10
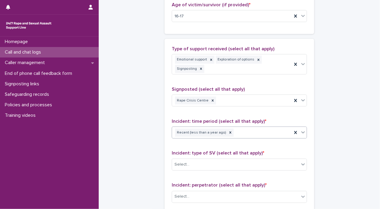
click at [303, 127] on div at bounding box center [302, 132] width 7 height 11
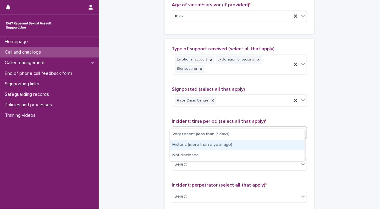
drag, startPoint x: 295, startPoint y: 139, endPoint x: 295, endPoint y: 144, distance: 4.5
click at [295, 144] on div "Historic (more than a year ago)" at bounding box center [237, 145] width 135 height 10
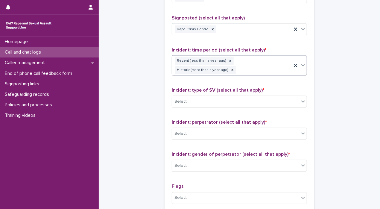
scroll to position [441, 0]
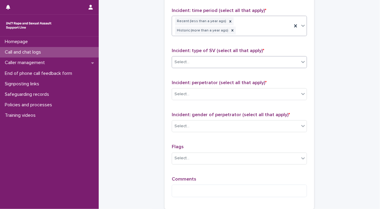
click at [301, 59] on icon at bounding box center [303, 62] width 6 height 6
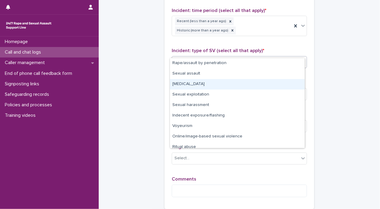
click at [291, 84] on div "[MEDICAL_DATA]" at bounding box center [237, 84] width 135 height 10
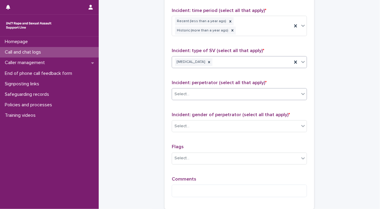
click at [304, 89] on div at bounding box center [302, 94] width 7 height 11
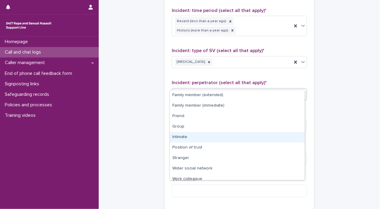
click at [282, 132] on div "Intimate" at bounding box center [237, 137] width 135 height 10
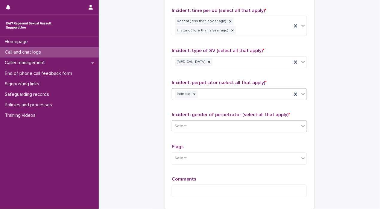
click at [294, 121] on div "Select..." at bounding box center [235, 126] width 127 height 10
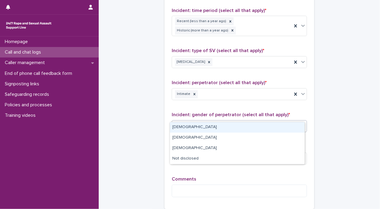
click at [284, 130] on div "[DEMOGRAPHIC_DATA]" at bounding box center [237, 127] width 135 height 10
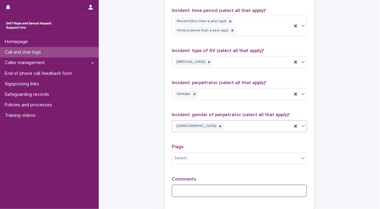
click at [263, 185] on textarea at bounding box center [239, 191] width 135 height 13
click at [217, 185] on textarea "**********" at bounding box center [239, 191] width 135 height 13
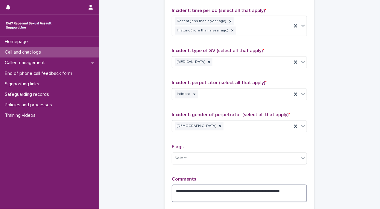
click at [206, 185] on textarea "**********" at bounding box center [239, 194] width 135 height 18
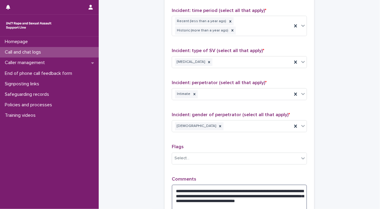
drag, startPoint x: 172, startPoint y: 180, endPoint x: 238, endPoint y: 199, distance: 68.4
click at [238, 199] on textarea "**********" at bounding box center [239, 199] width 135 height 28
click at [249, 196] on textarea "**********" at bounding box center [239, 199] width 135 height 28
click at [185, 185] on textarea "**********" at bounding box center [239, 201] width 135 height 33
click at [172, 186] on textarea "**********" at bounding box center [239, 201] width 135 height 33
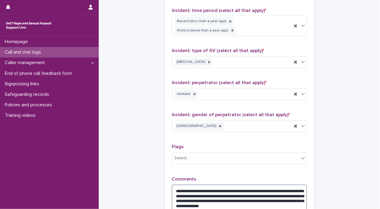
drag, startPoint x: 174, startPoint y: 181, endPoint x: 203, endPoint y: 201, distance: 35.4
click at [203, 201] on textarea "**********" at bounding box center [239, 201] width 135 height 33
type textarea "**********"
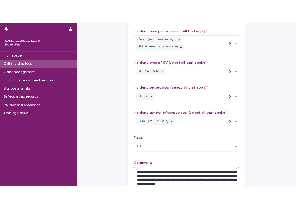
scroll to position [512, 0]
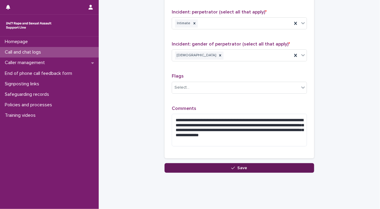
click at [262, 163] on button "Save" at bounding box center [239, 168] width 150 height 10
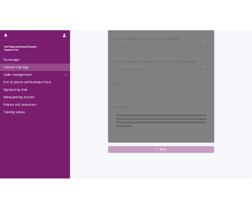
scroll to position [466, 0]
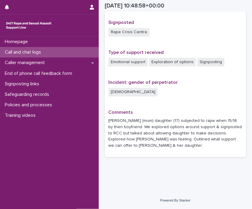
scroll to position [376, 0]
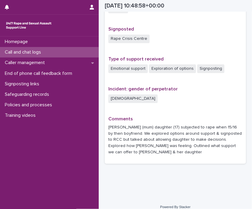
click at [29, 51] on p "Call and chat logs" at bounding box center [23, 52] width 43 height 6
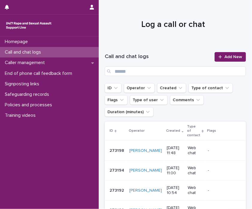
click at [54, 153] on div "Homepage Call and chat logs Caller management End of phone call feedback form S…" at bounding box center [49, 122] width 99 height 172
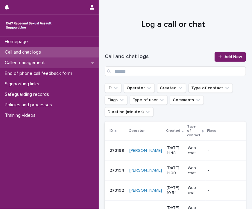
click at [26, 59] on div "Caller management" at bounding box center [49, 62] width 99 height 10
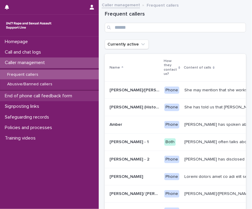
click at [32, 96] on p "End of phone call feedback form" at bounding box center [39, 96] width 74 height 6
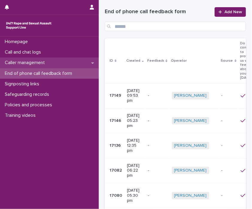
click at [28, 59] on div "Caller management" at bounding box center [49, 62] width 99 height 10
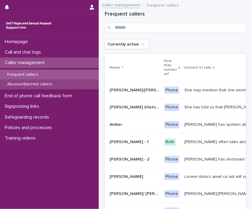
click at [26, 85] on p "Abusive/Banned callers" at bounding box center [29, 84] width 55 height 5
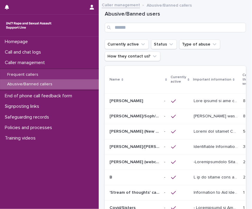
click at [162, 115] on td "- -" at bounding box center [165, 116] width 7 height 15
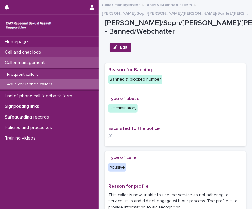
click at [31, 57] on div "Call and chat logs" at bounding box center [49, 52] width 99 height 10
